Goal: Transaction & Acquisition: Book appointment/travel/reservation

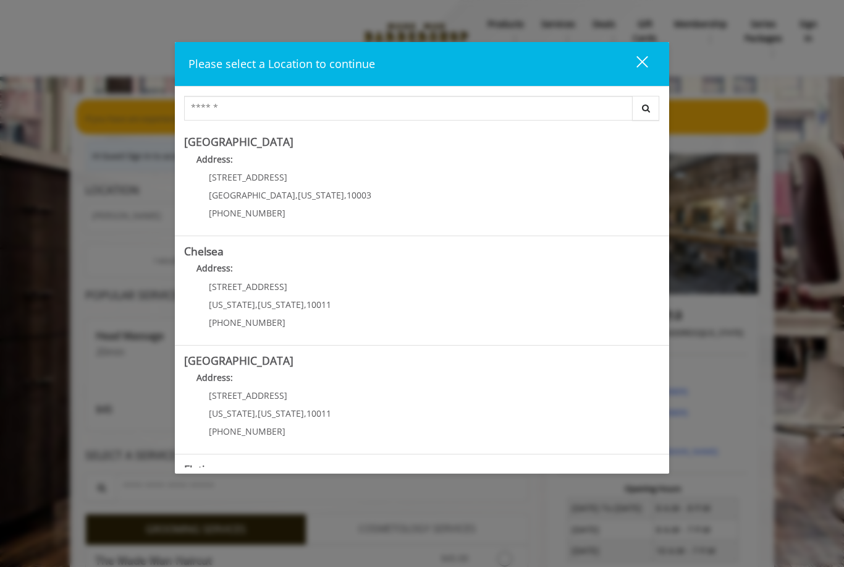
click at [330, 293] on link "Chelsea Address: 169/170 W 23rd St New York , New York , 10011 (917) 639-3902" at bounding box center [422, 290] width 476 height 90
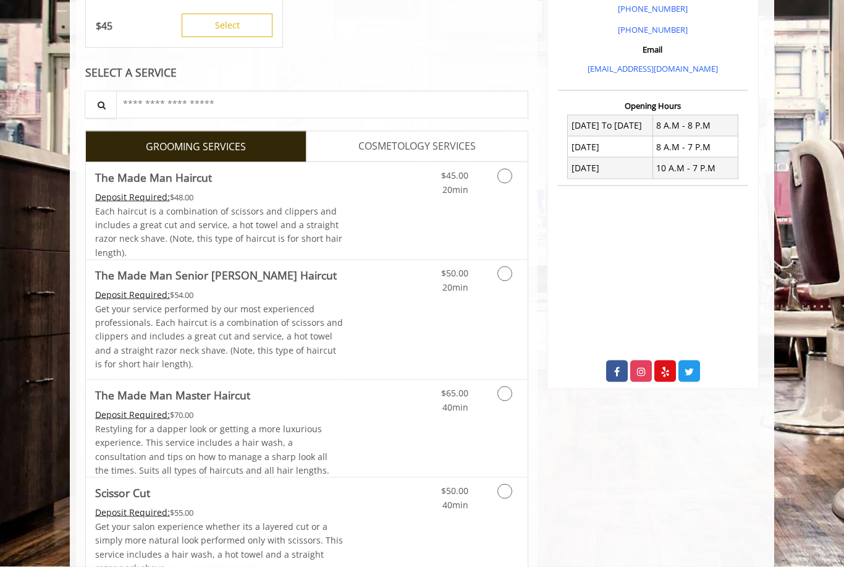
scroll to position [384, 0]
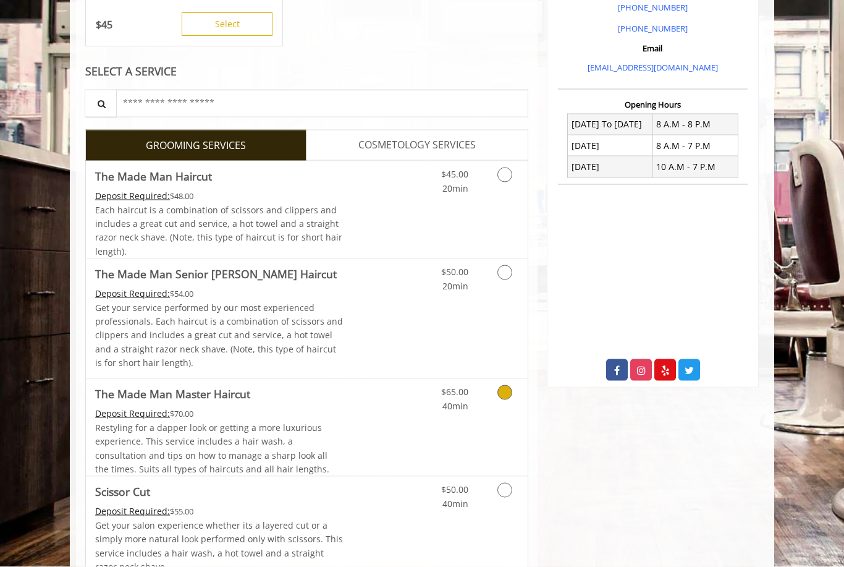
click at [500, 394] on link "Grooming services" at bounding box center [503, 396] width 32 height 34
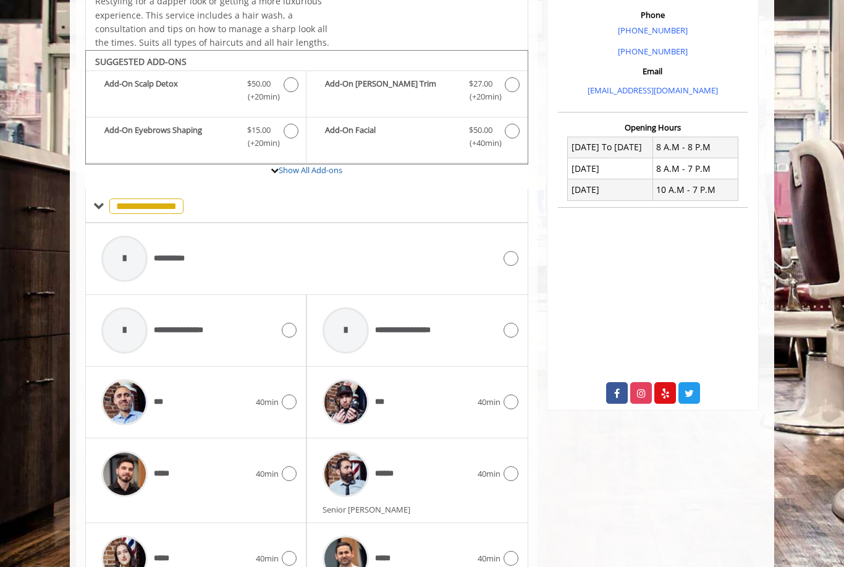
scroll to position [408, 0]
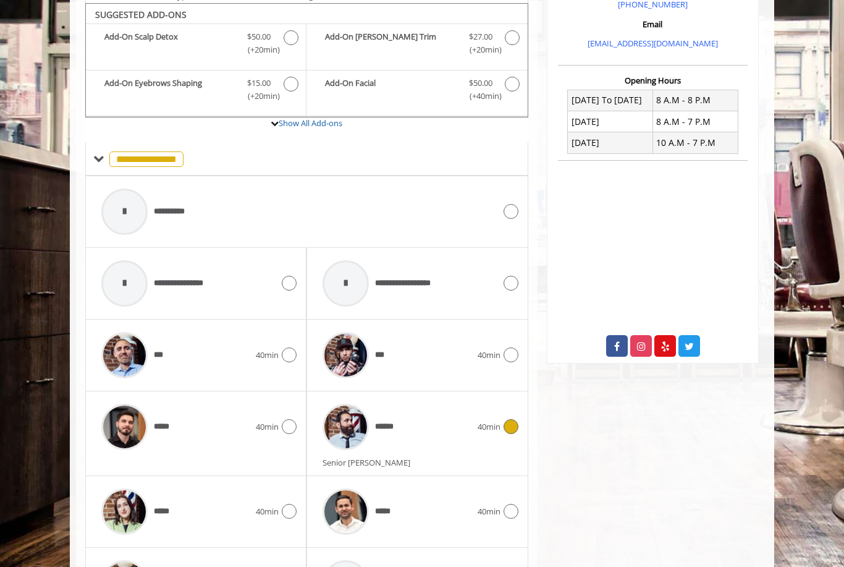
click at [508, 424] on icon at bounding box center [511, 426] width 15 height 15
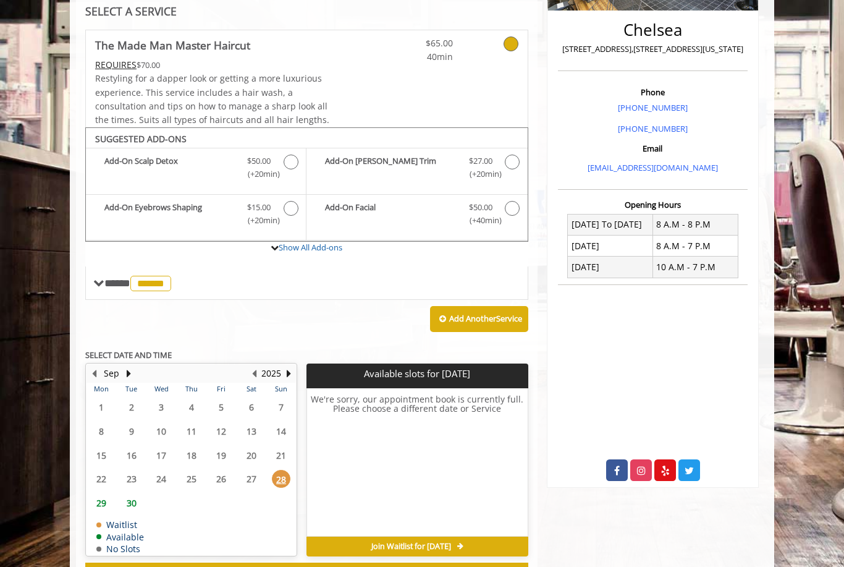
scroll to position [287, 0]
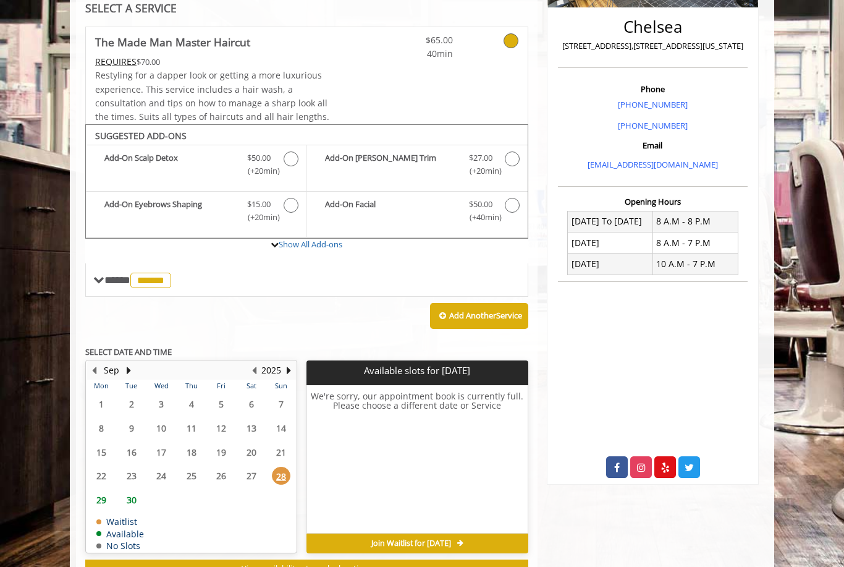
click at [102, 492] on span "29" at bounding box center [101, 500] width 19 height 18
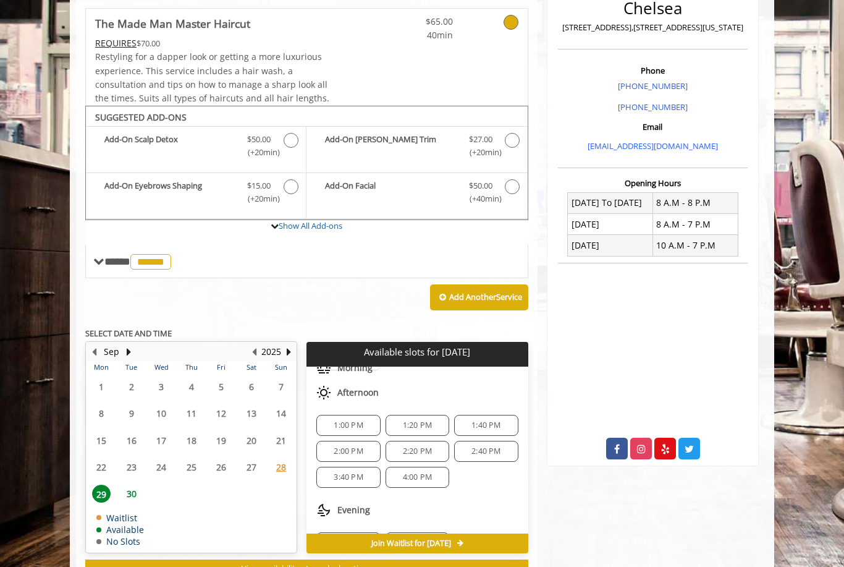
scroll to position [44, 0]
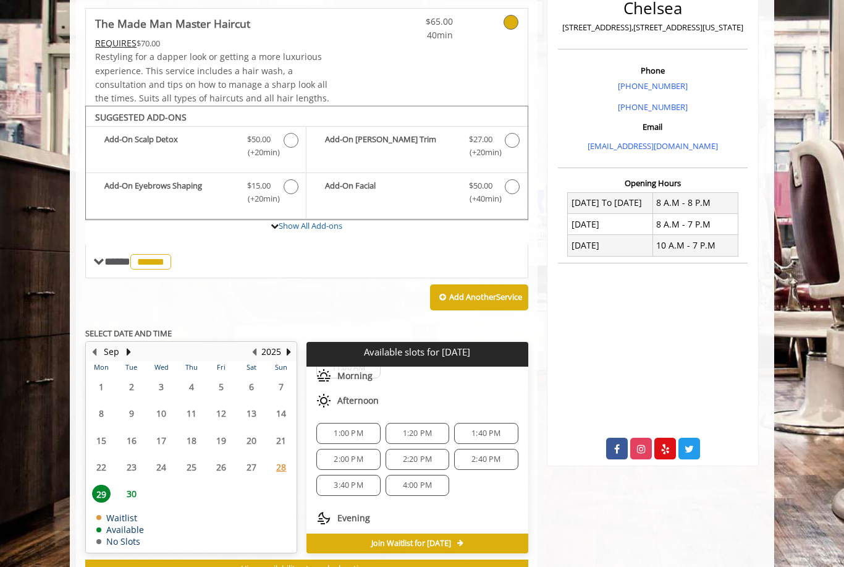
click at [500, 454] on span "2:40 PM" at bounding box center [485, 459] width 29 height 10
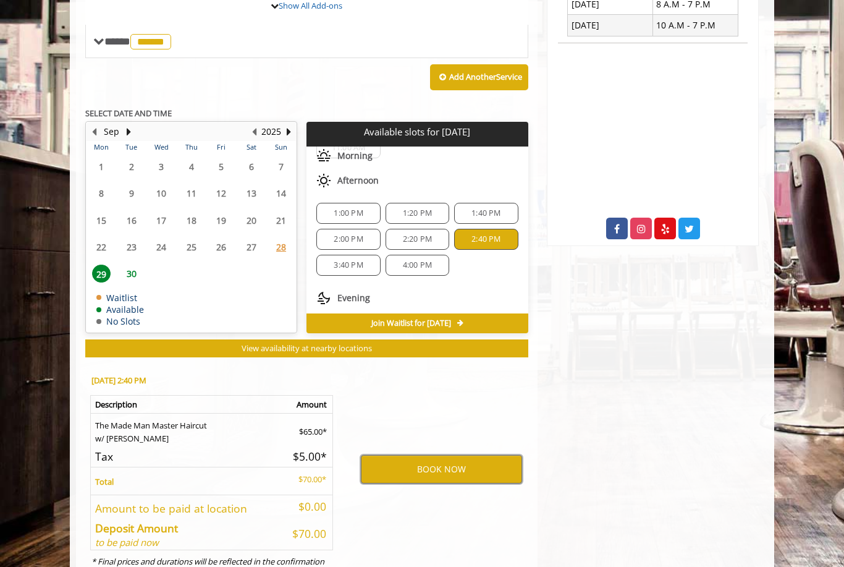
click at [466, 462] on button "BOOK NOW" at bounding box center [441, 469] width 161 height 28
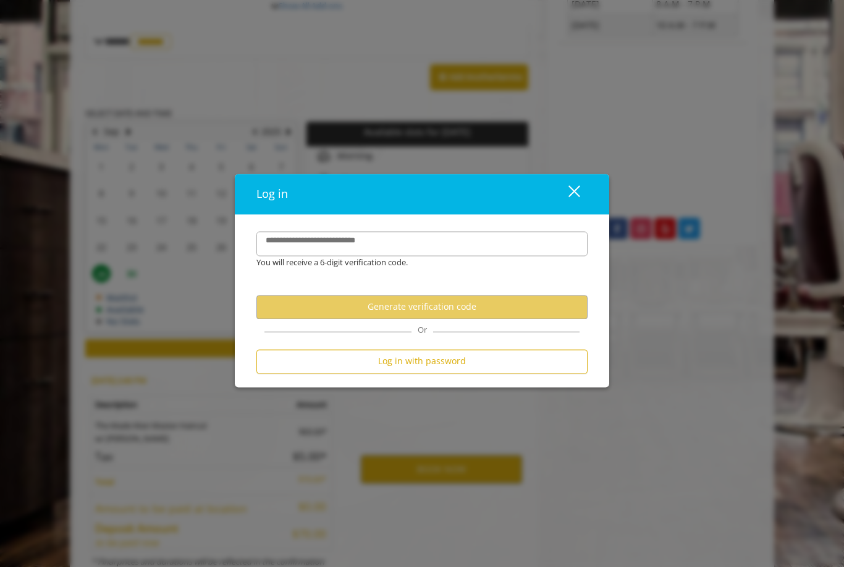
click at [489, 319] on button "Generate verification code" at bounding box center [421, 307] width 331 height 24
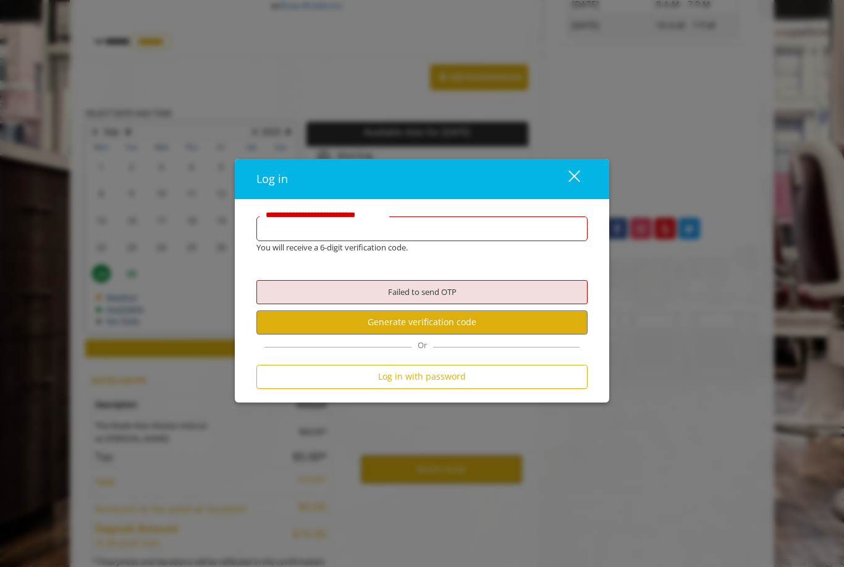
click at [444, 241] on input "**********" at bounding box center [421, 228] width 331 height 25
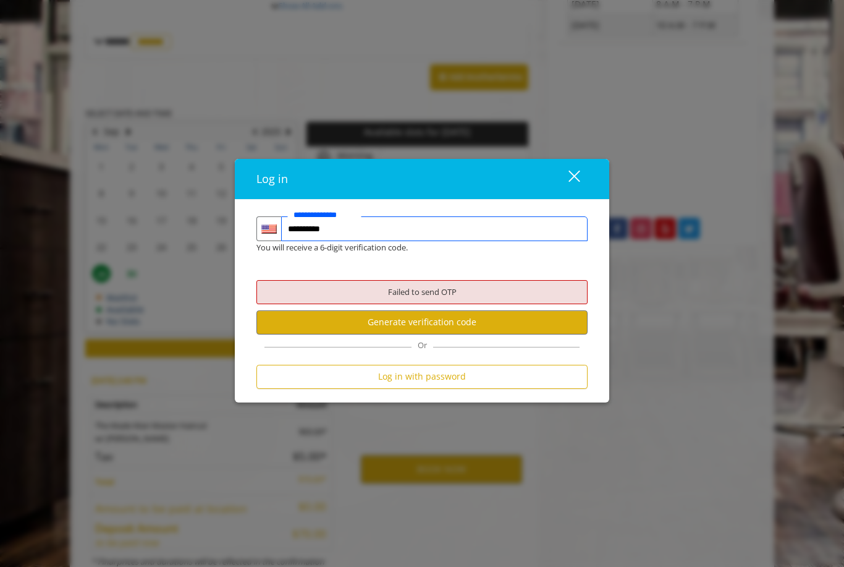
type input "**********"
click at [472, 334] on button "Generate verification code" at bounding box center [421, 322] width 331 height 24
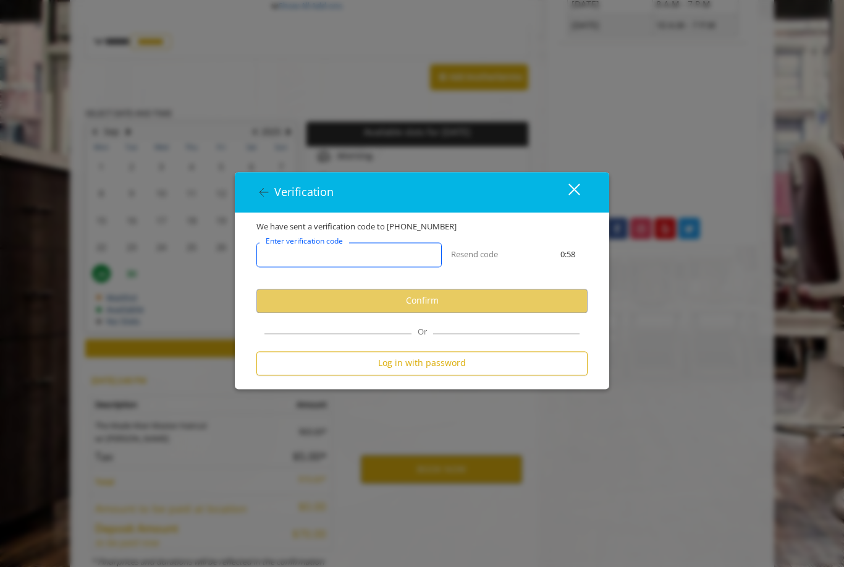
click at [398, 267] on input "Enter verification code" at bounding box center [348, 254] width 185 height 25
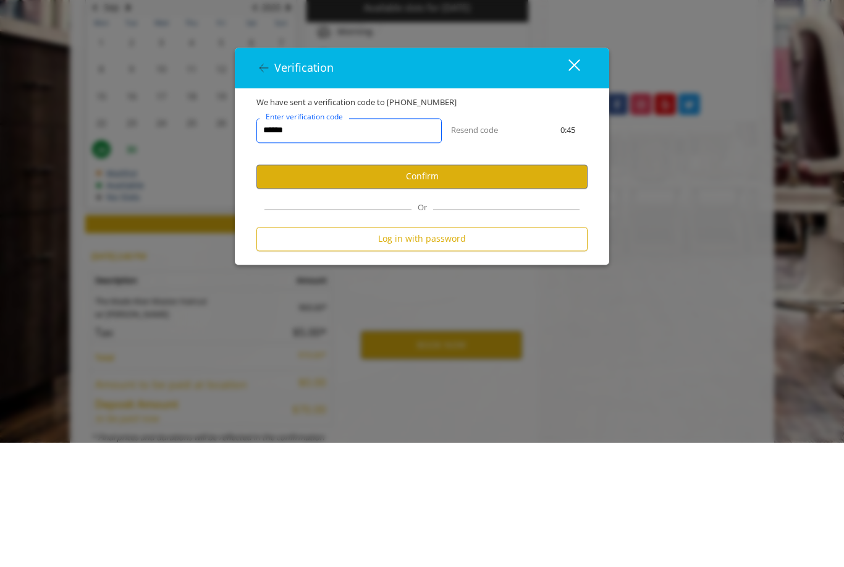
type input "******"
click at [466, 289] on button "Confirm" at bounding box center [421, 301] width 331 height 24
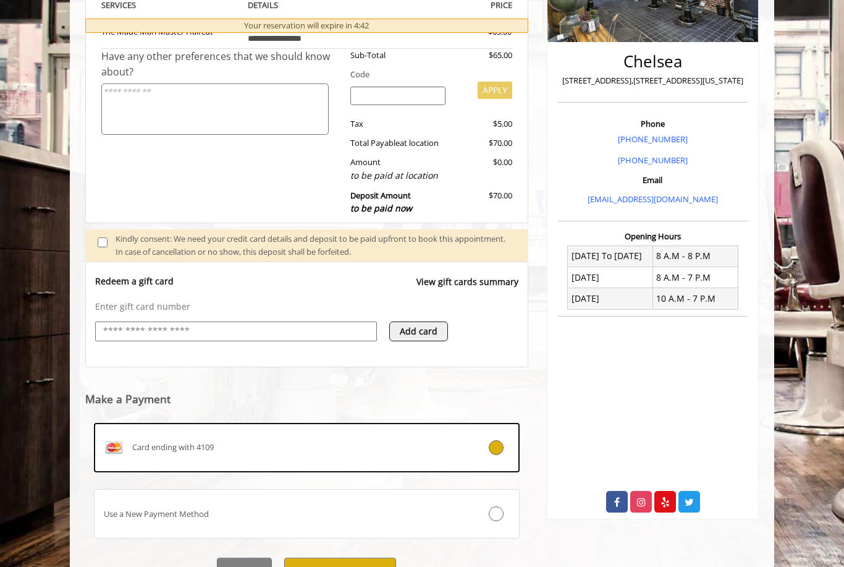
scroll to position [267, 0]
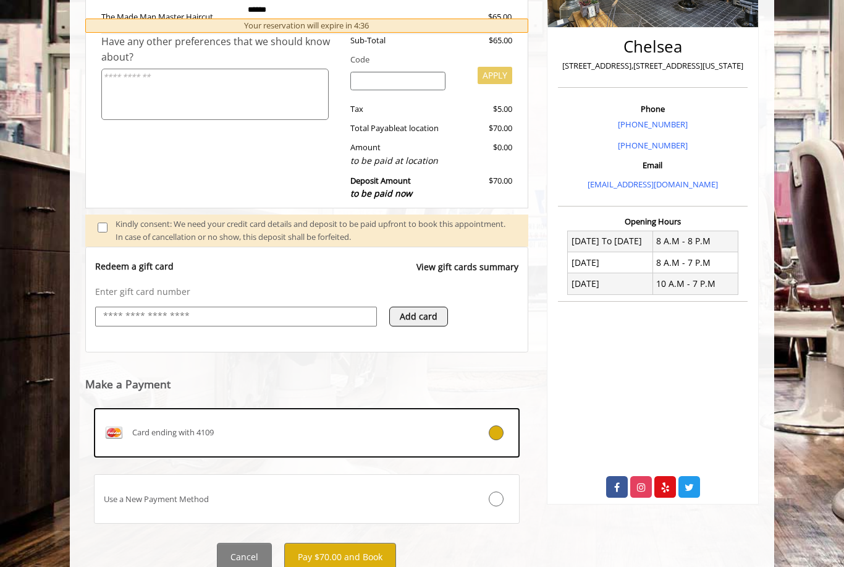
click at [377, 558] on button "Pay $70.00 and Book" at bounding box center [340, 556] width 112 height 28
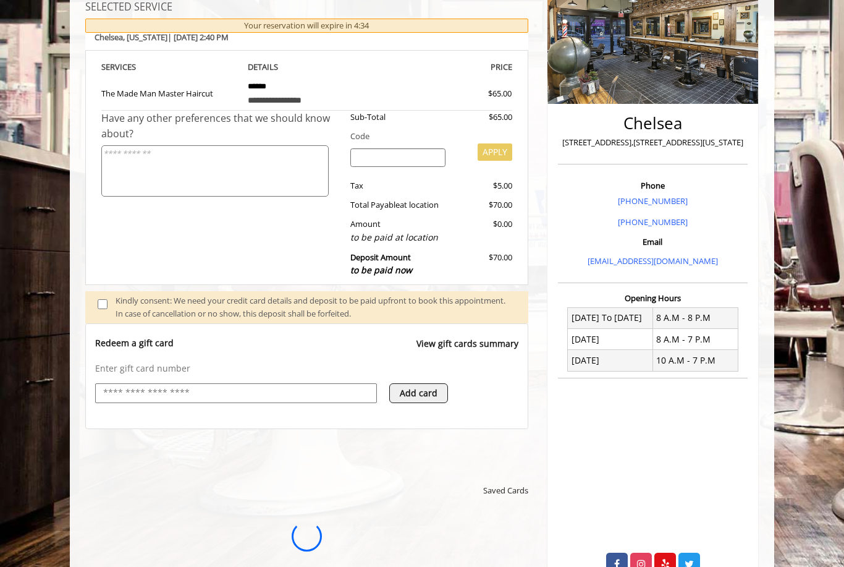
scroll to position [0, 0]
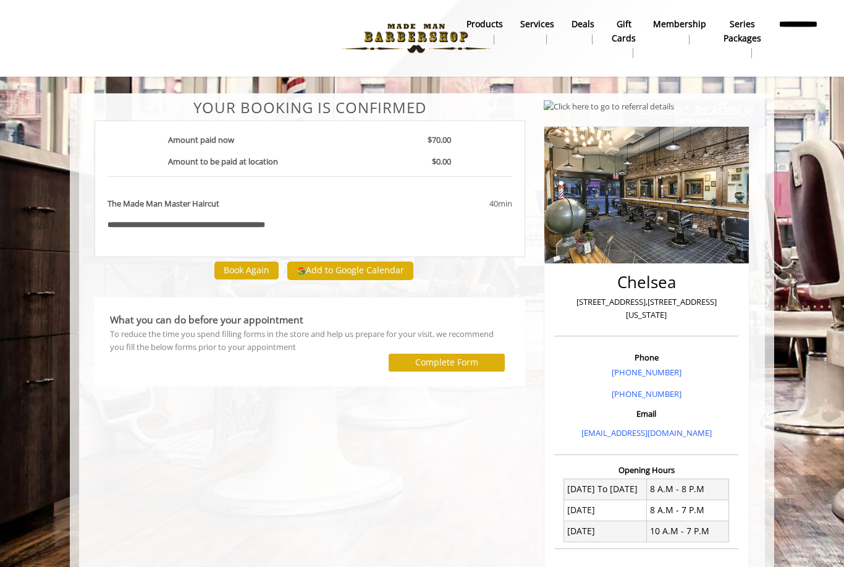
click at [8, 17] on div "**********" at bounding box center [422, 38] width 844 height 77
